Goal: Check status: Check status

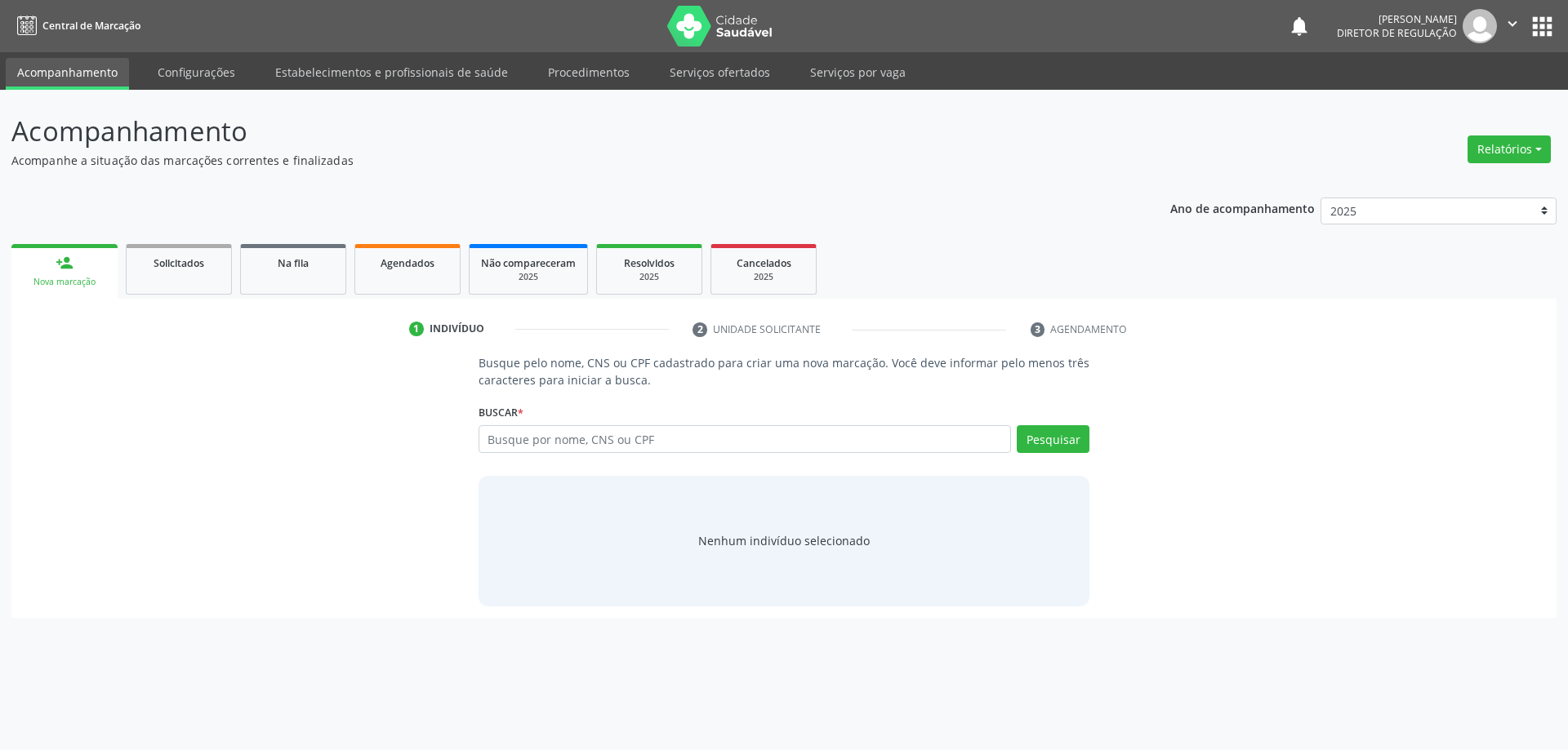
click at [614, 450] on input "text" at bounding box center [745, 439] width 533 height 27
type input "705007297466153"
click at [1044, 434] on button "Pesquisar" at bounding box center [1052, 439] width 73 height 27
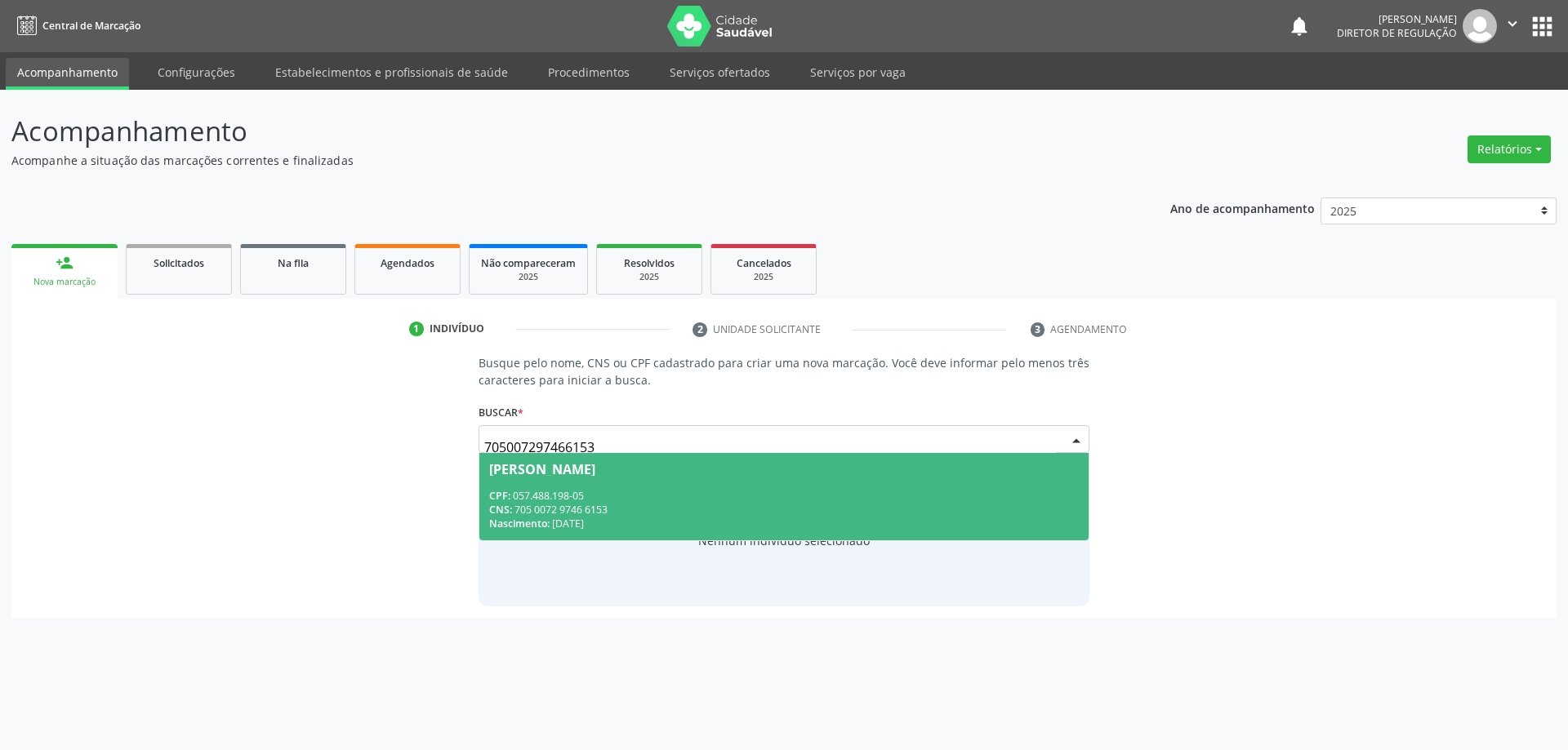
click at [606, 501] on div "CPF: 057.488.198-05" at bounding box center [784, 496] width 591 height 14
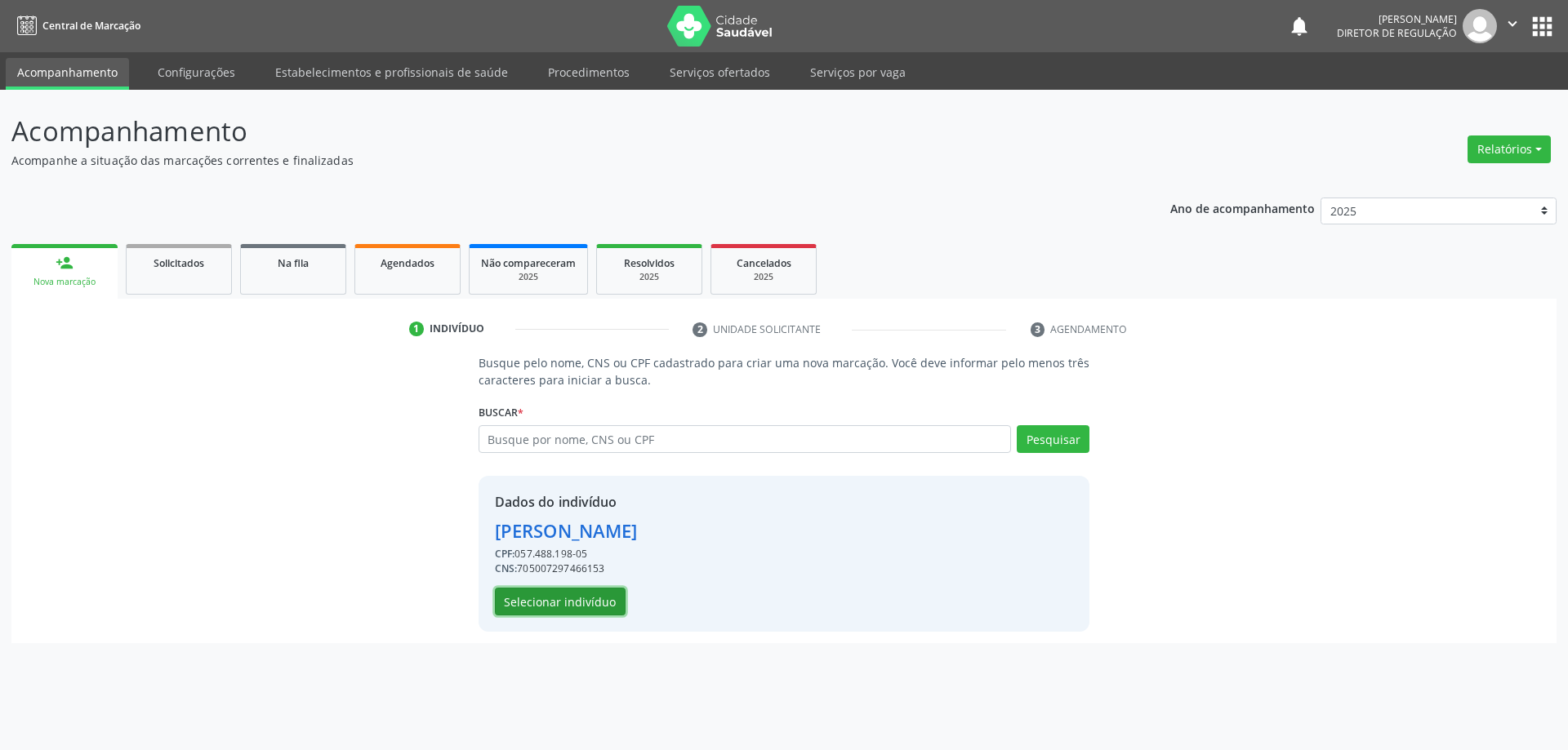
drag, startPoint x: 562, startPoint y: 597, endPoint x: 601, endPoint y: 607, distance: 40.3
click at [601, 607] on button "Selecionar indivíduo" at bounding box center [560, 601] width 131 height 27
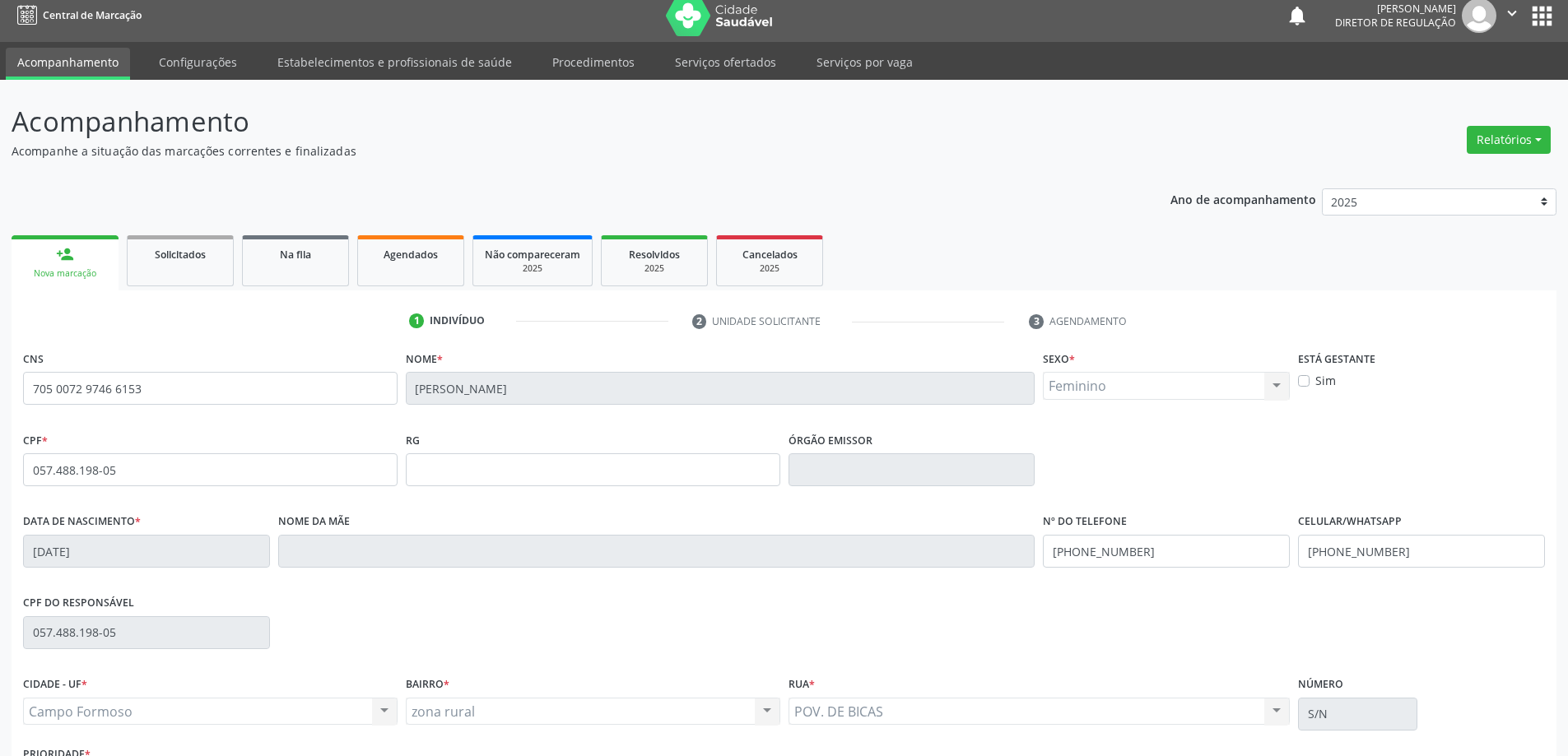
scroll to position [135, 0]
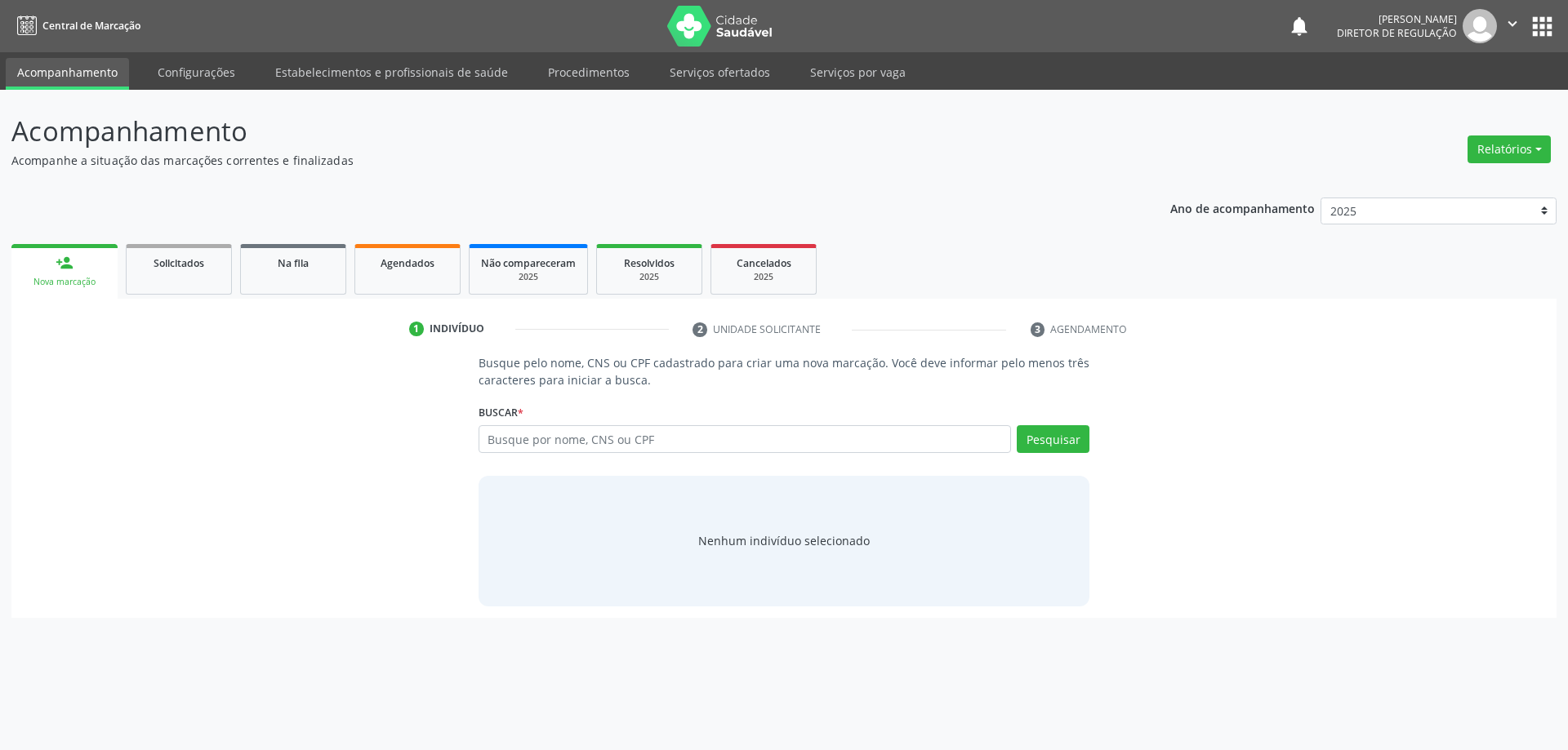
click at [627, 436] on input "text" at bounding box center [745, 439] width 533 height 27
type input "702602258249347"
click at [1045, 437] on button "Pesquisar" at bounding box center [1052, 439] width 73 height 27
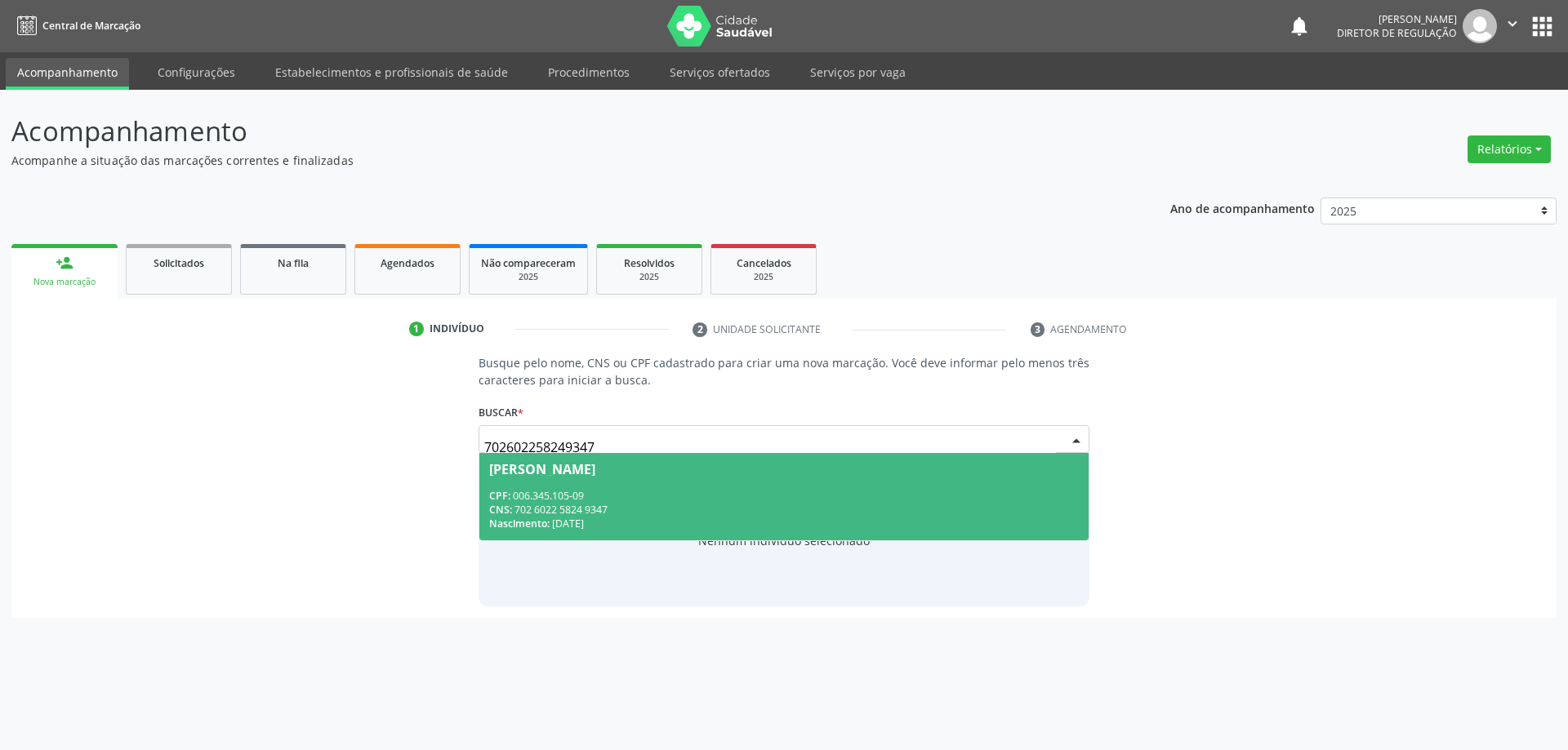
click at [612, 501] on div "CPF: 006.345.105-09" at bounding box center [784, 496] width 591 height 14
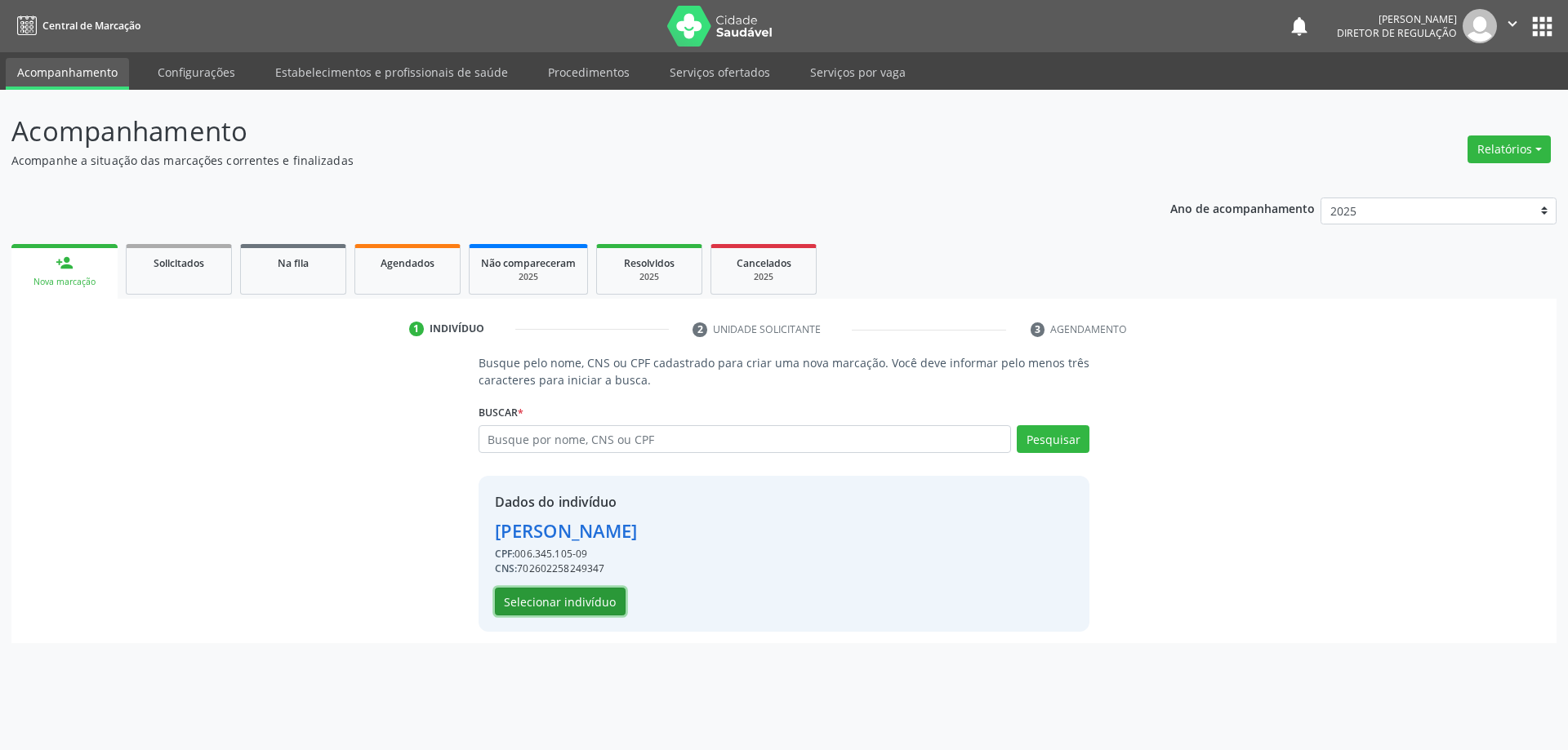
click at [551, 609] on button "Selecionar indivíduo" at bounding box center [560, 601] width 131 height 27
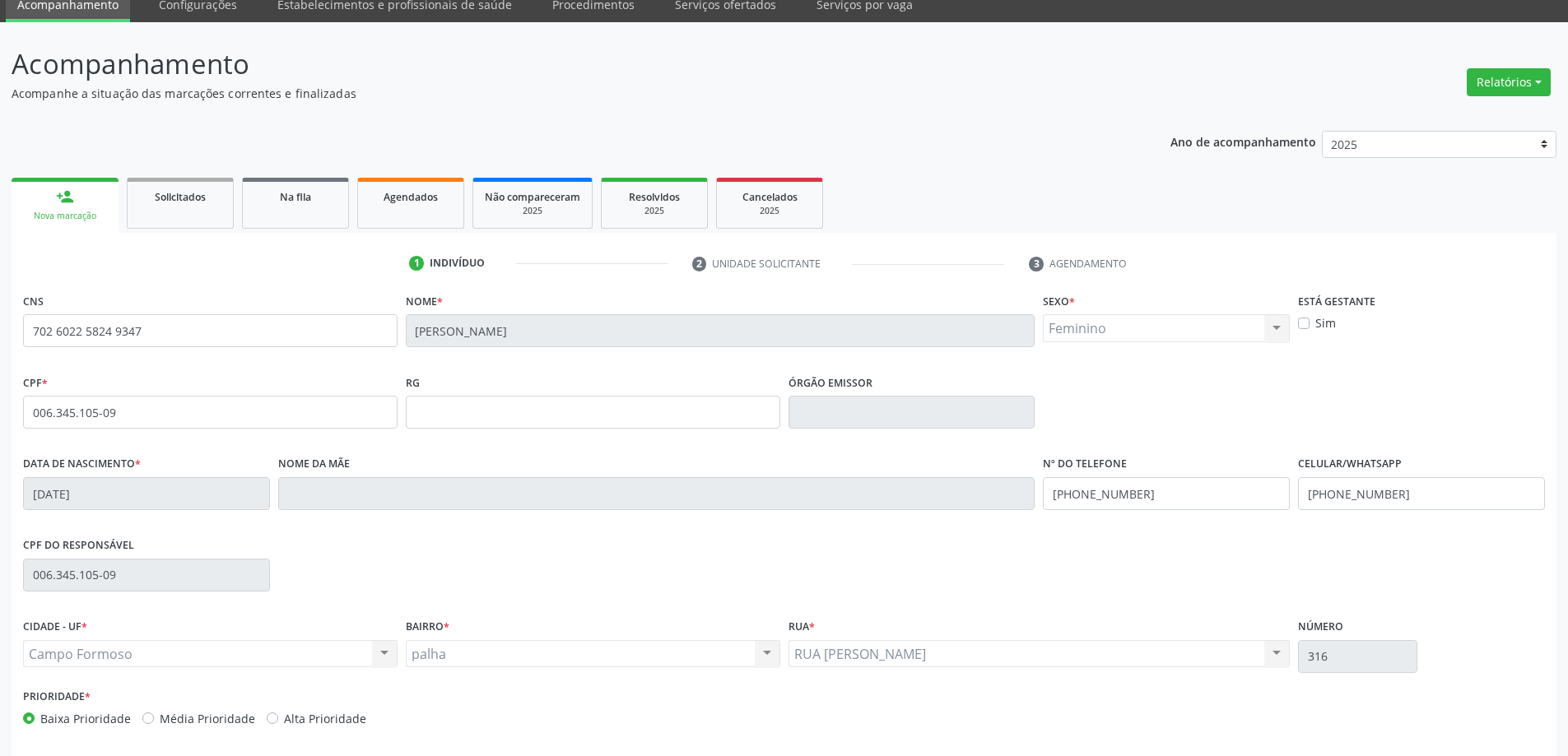
scroll to position [135, 0]
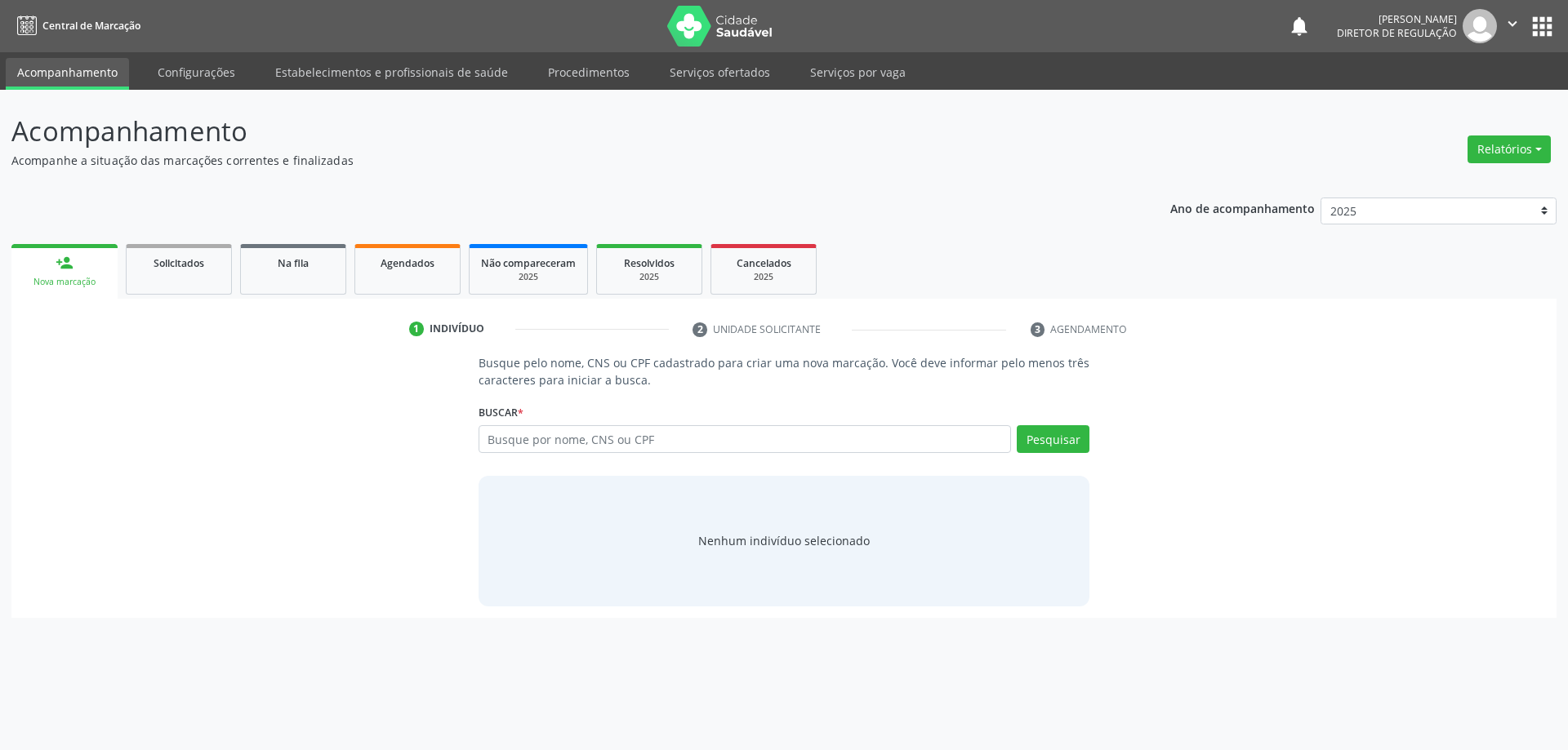
click at [679, 450] on input "text" at bounding box center [745, 439] width 533 height 27
click at [558, 438] on input "7004019586.42240" at bounding box center [745, 439] width 533 height 27
type input "700401958642240"
click at [1058, 429] on button "Pesquisar" at bounding box center [1052, 439] width 73 height 27
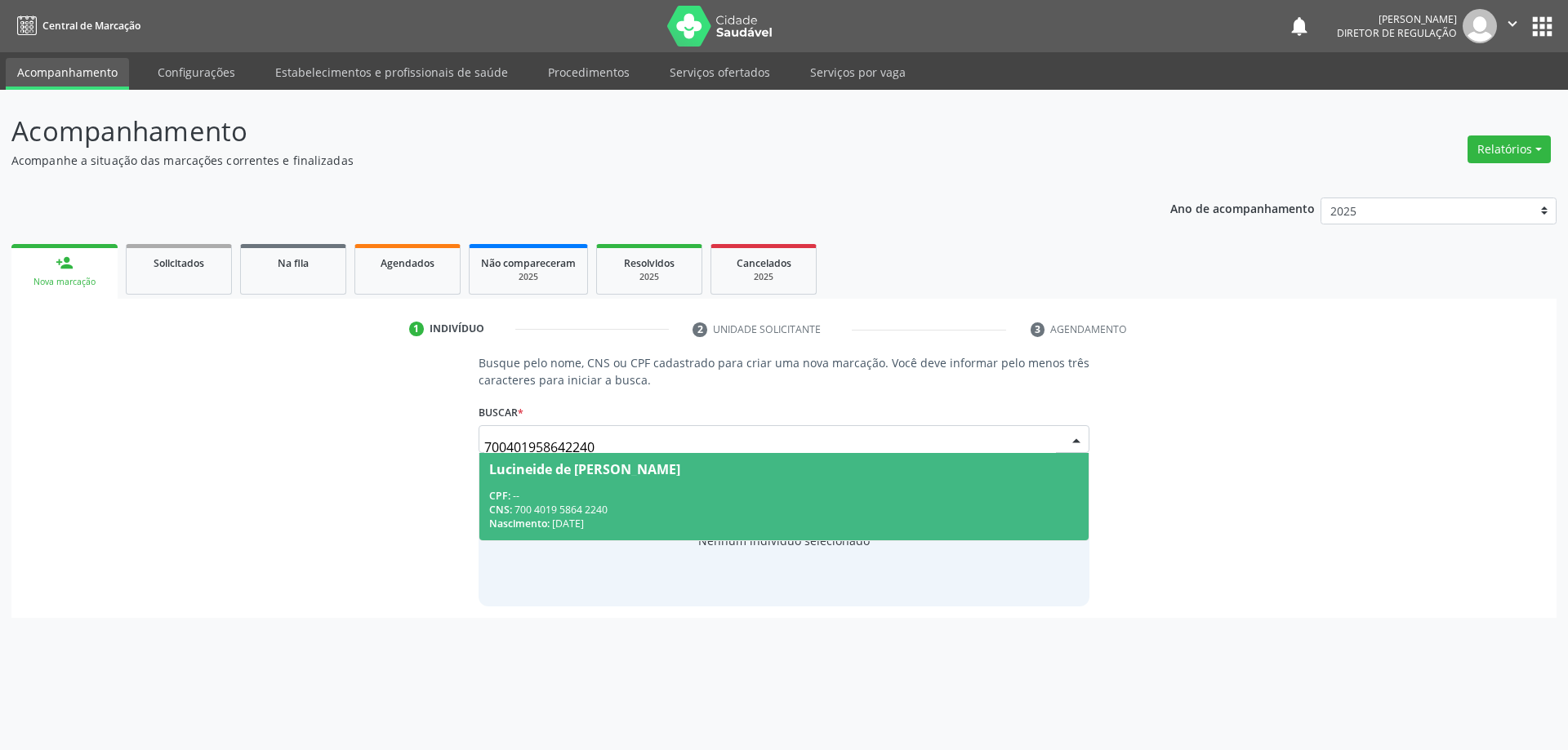
click at [616, 469] on div "Lucineide de Jesus Silva" at bounding box center [585, 469] width 191 height 13
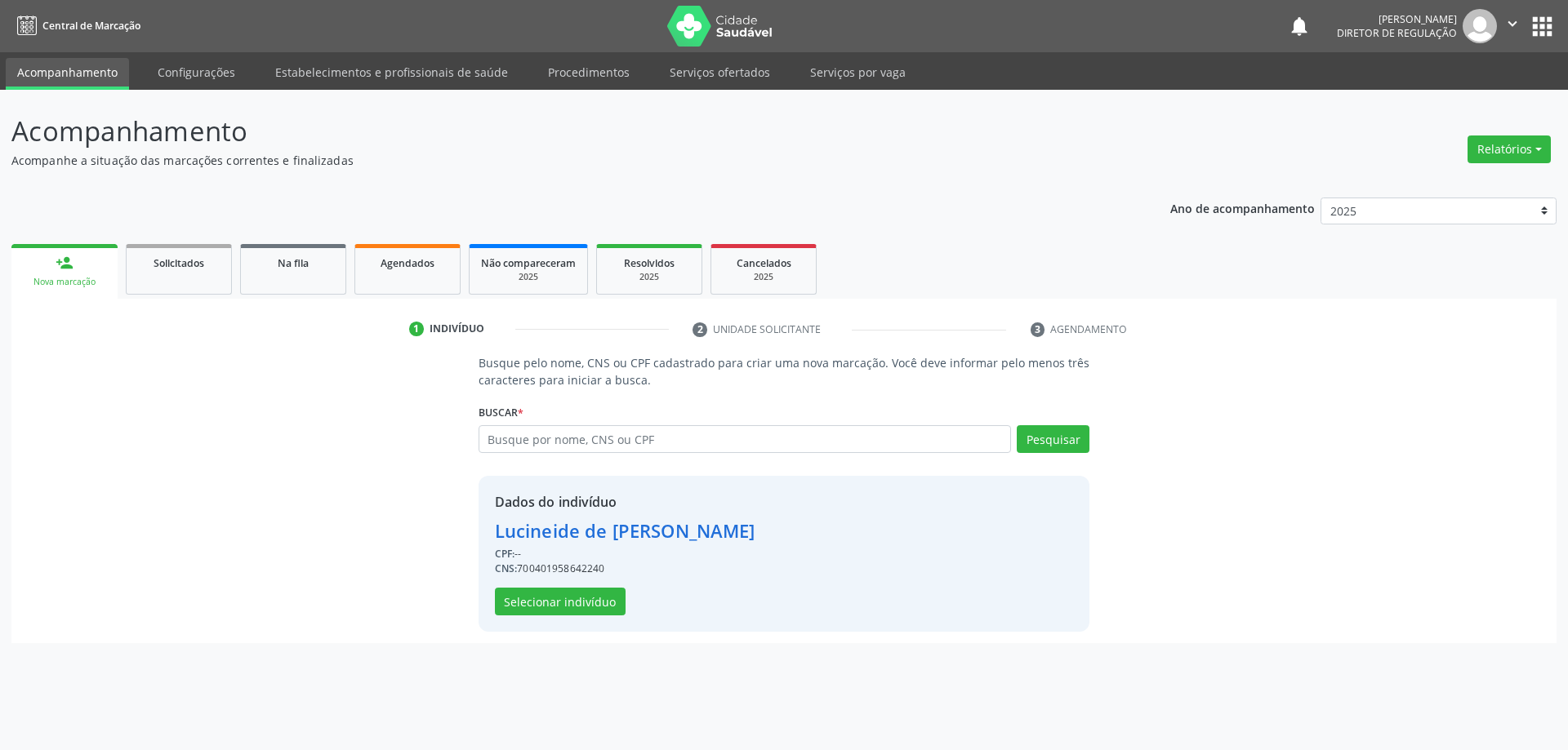
click at [554, 586] on div "Dados do indivíduo Lucineide de Jesus Silva CPF: -- CNS: 700401958642240 Seleci…" at bounding box center [625, 553] width 260 height 124
click at [554, 600] on button "Selecionar indivíduo" at bounding box center [560, 601] width 131 height 27
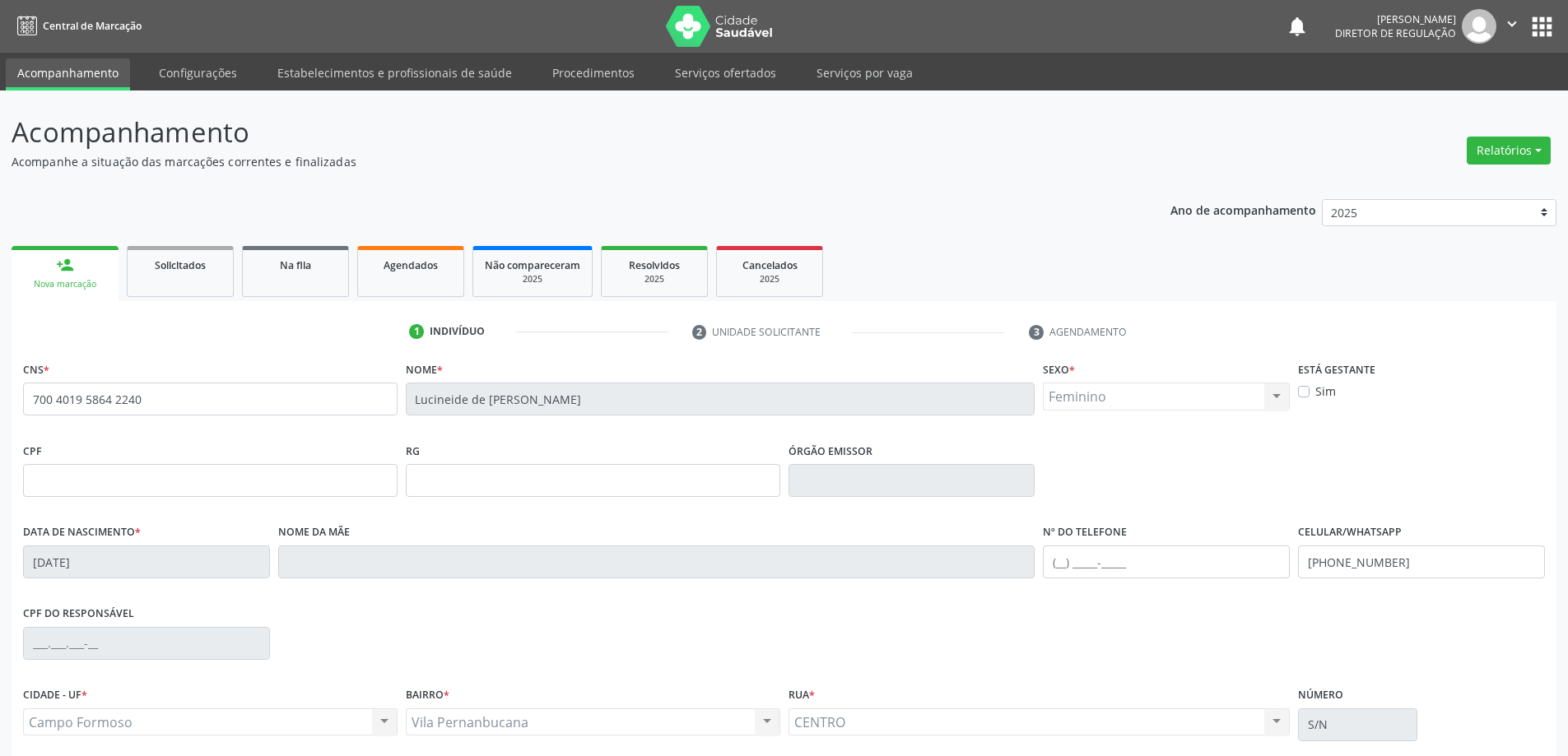
scroll to position [135, 0]
